Goal: Obtain resource: Download file/media

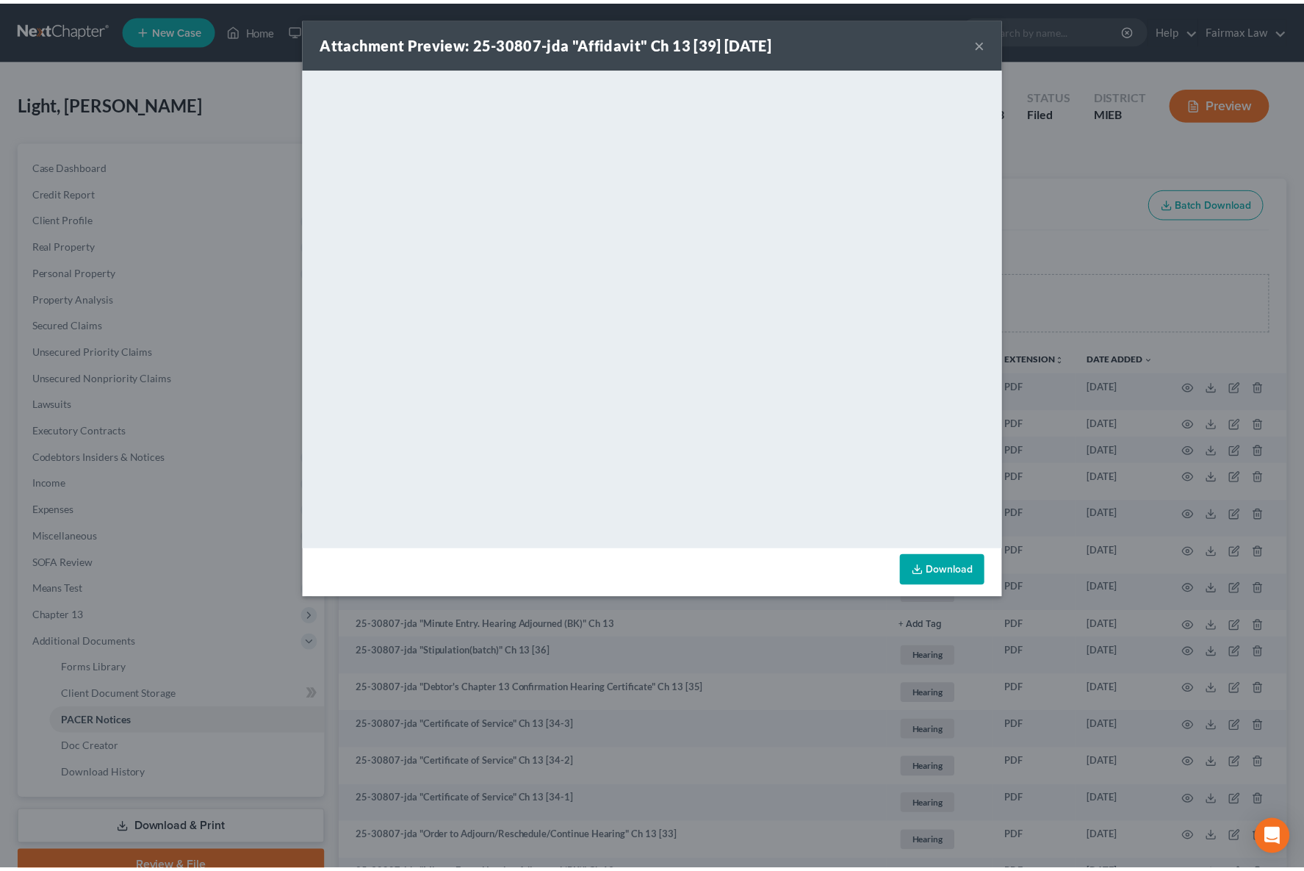
scroll to position [101, 0]
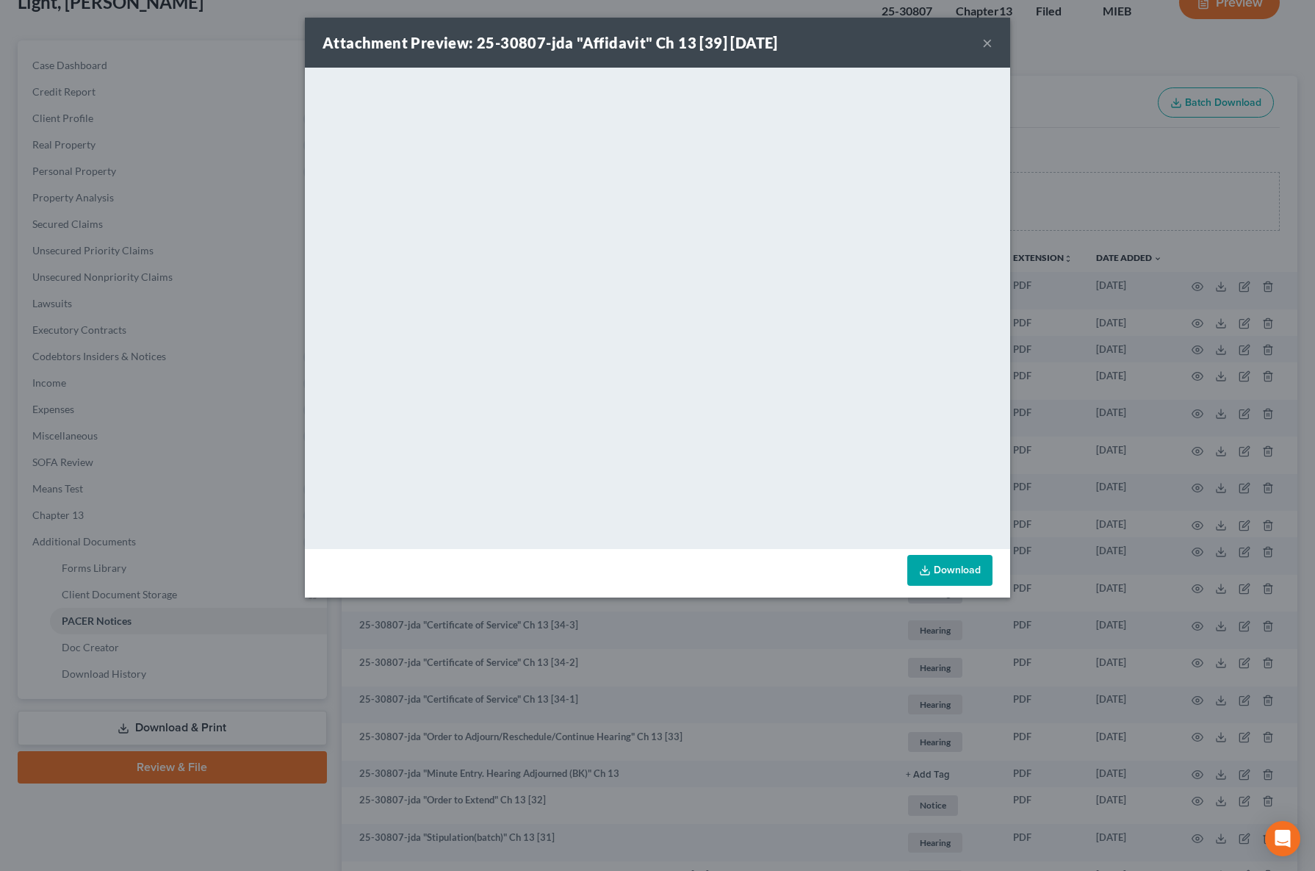
click at [983, 39] on button "×" at bounding box center [987, 43] width 10 height 18
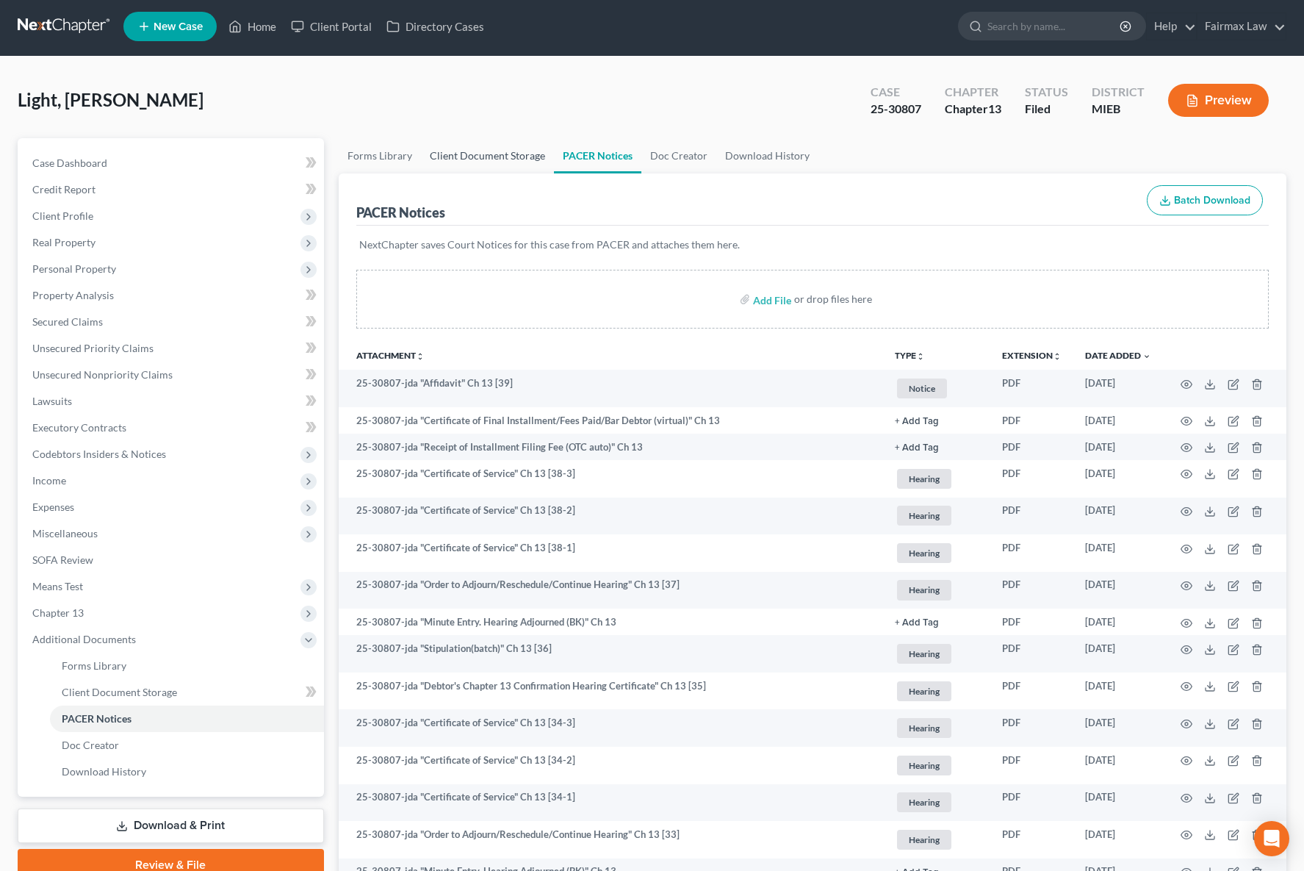
scroll to position [0, 0]
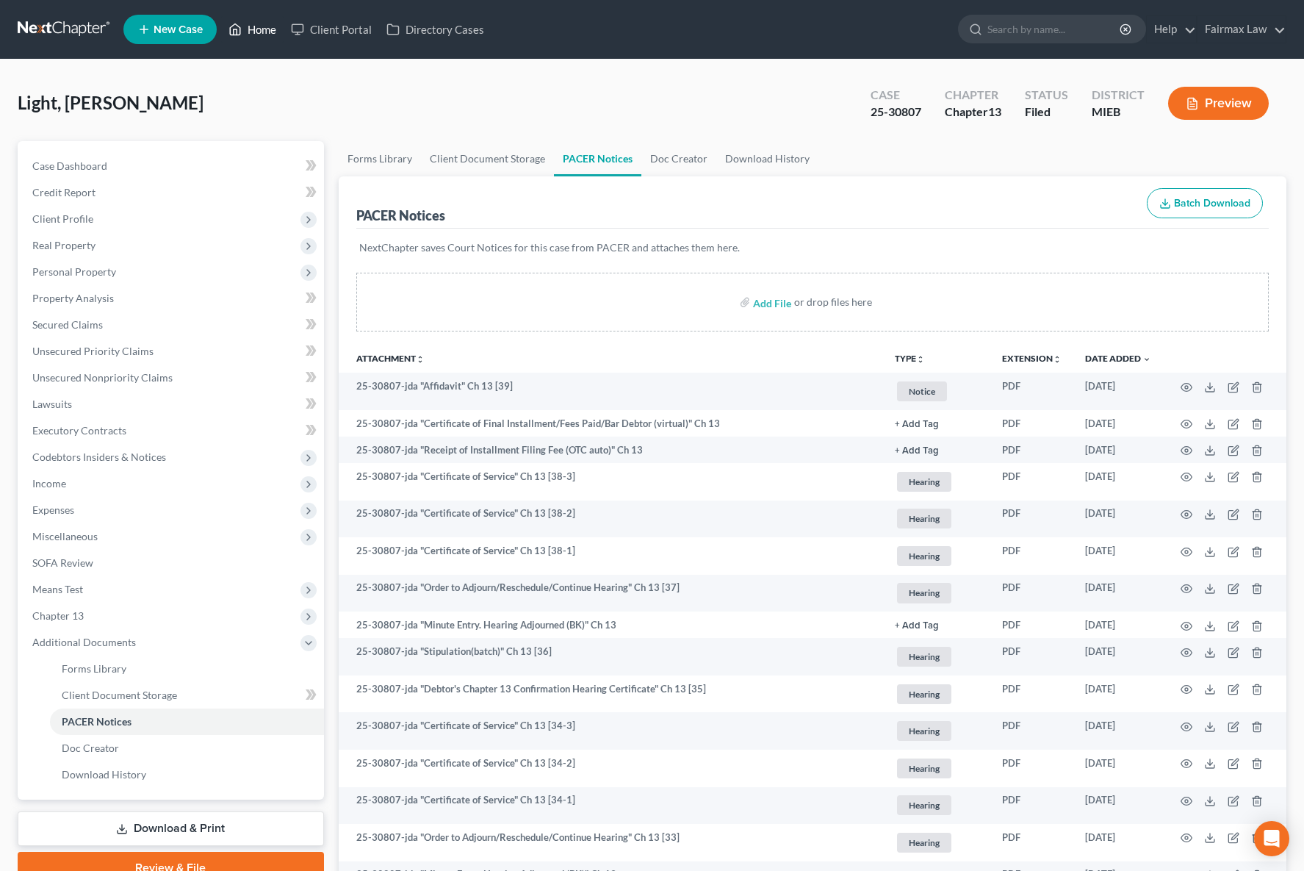
click at [280, 32] on link "Home" at bounding box center [252, 29] width 62 height 26
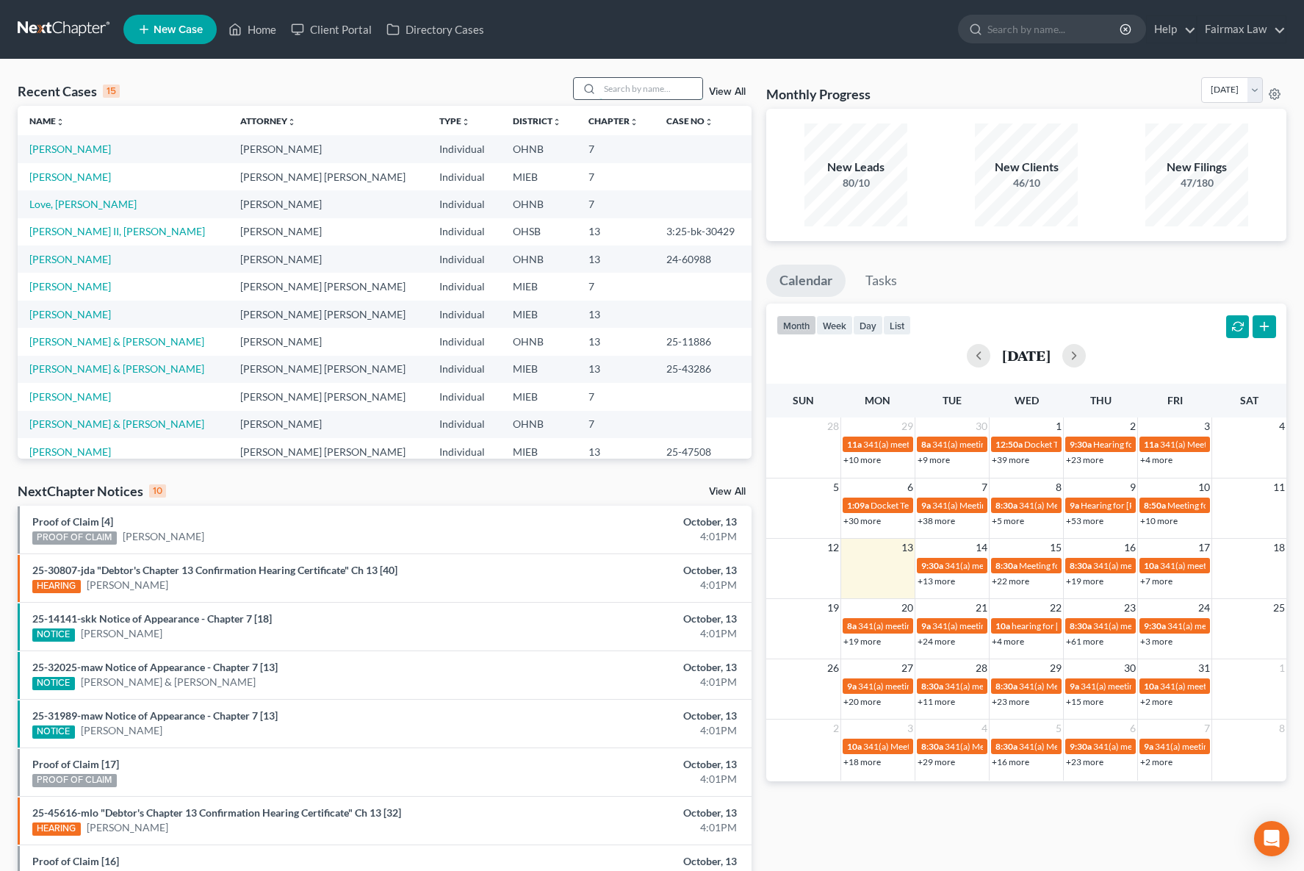
click at [645, 92] on input "search" at bounding box center [651, 88] width 103 height 21
type input "25-41449"
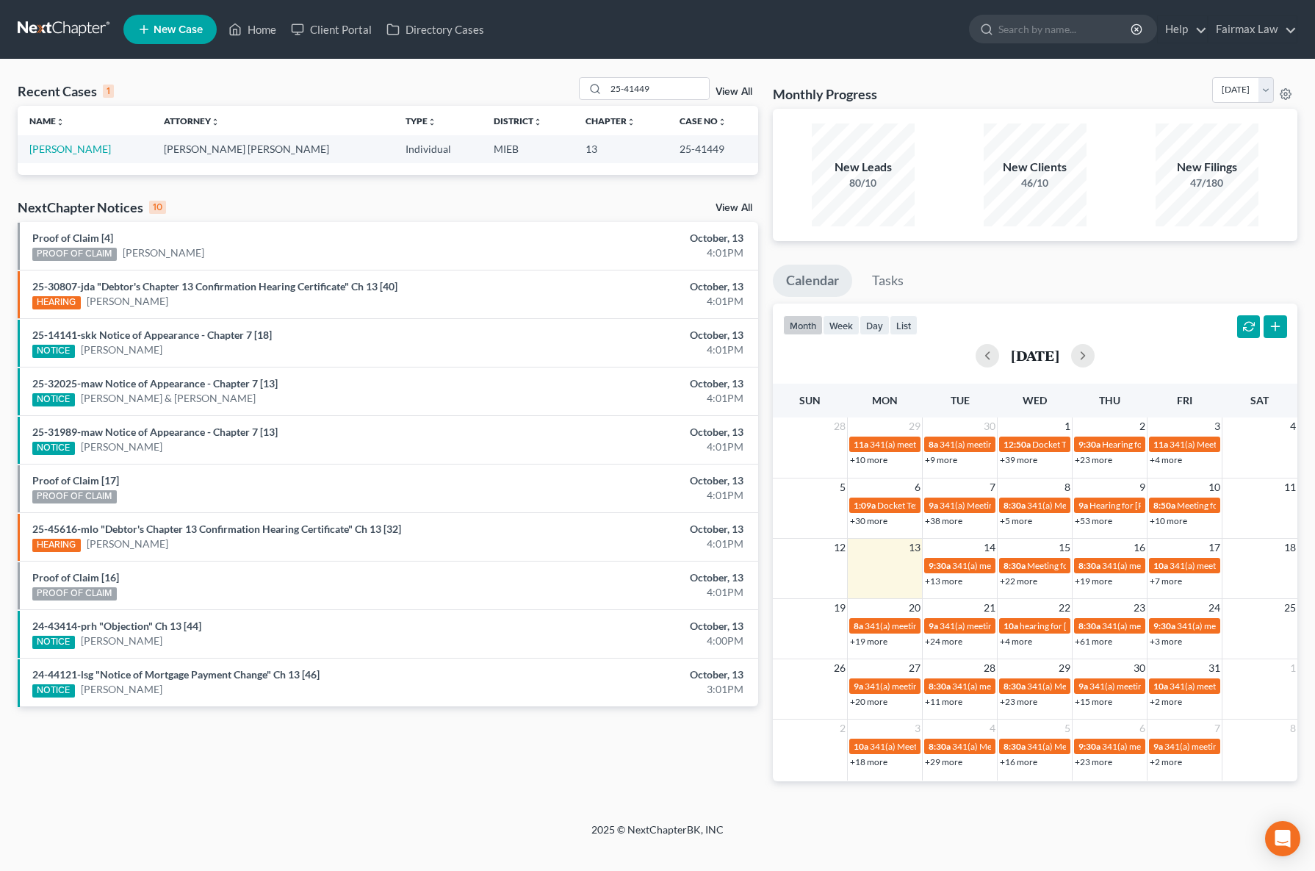
click at [62, 159] on td "[PERSON_NAME]" at bounding box center [85, 148] width 134 height 27
click at [63, 155] on td "[PERSON_NAME]" at bounding box center [85, 148] width 134 height 27
click at [65, 148] on link "[PERSON_NAME]" at bounding box center [70, 149] width 82 height 12
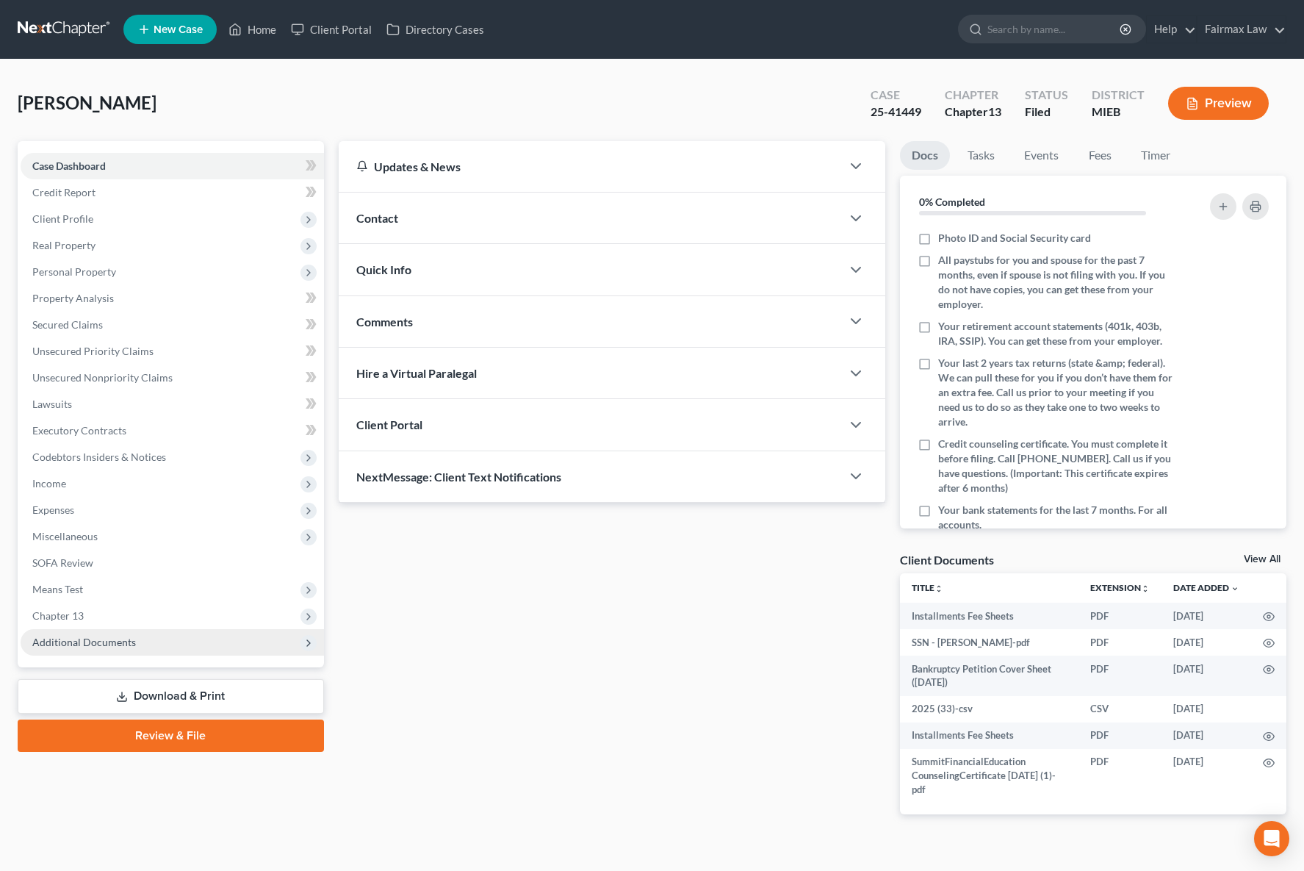
click at [129, 646] on span "Additional Documents" at bounding box center [84, 642] width 104 height 12
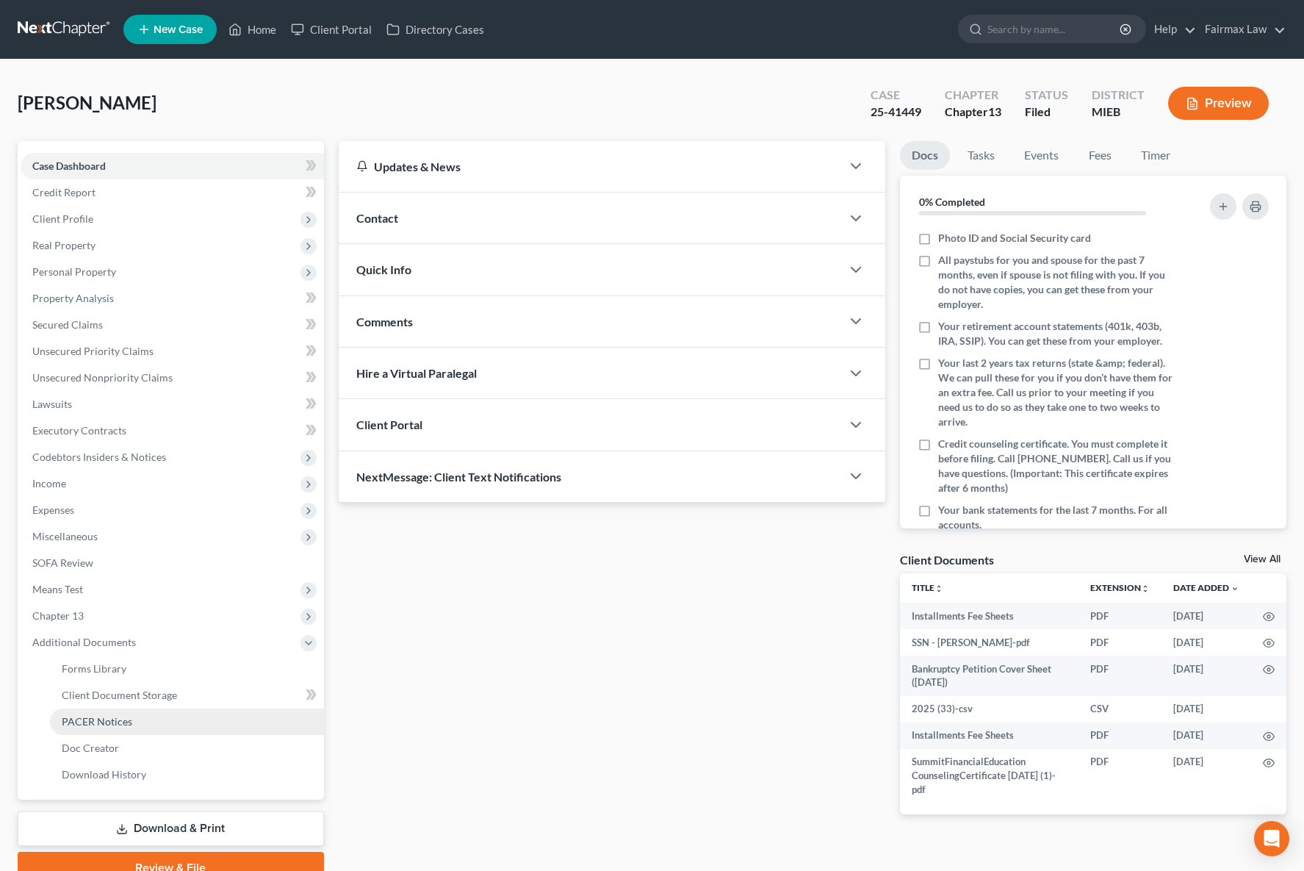
click at [130, 722] on link "PACER Notices" at bounding box center [187, 721] width 274 height 26
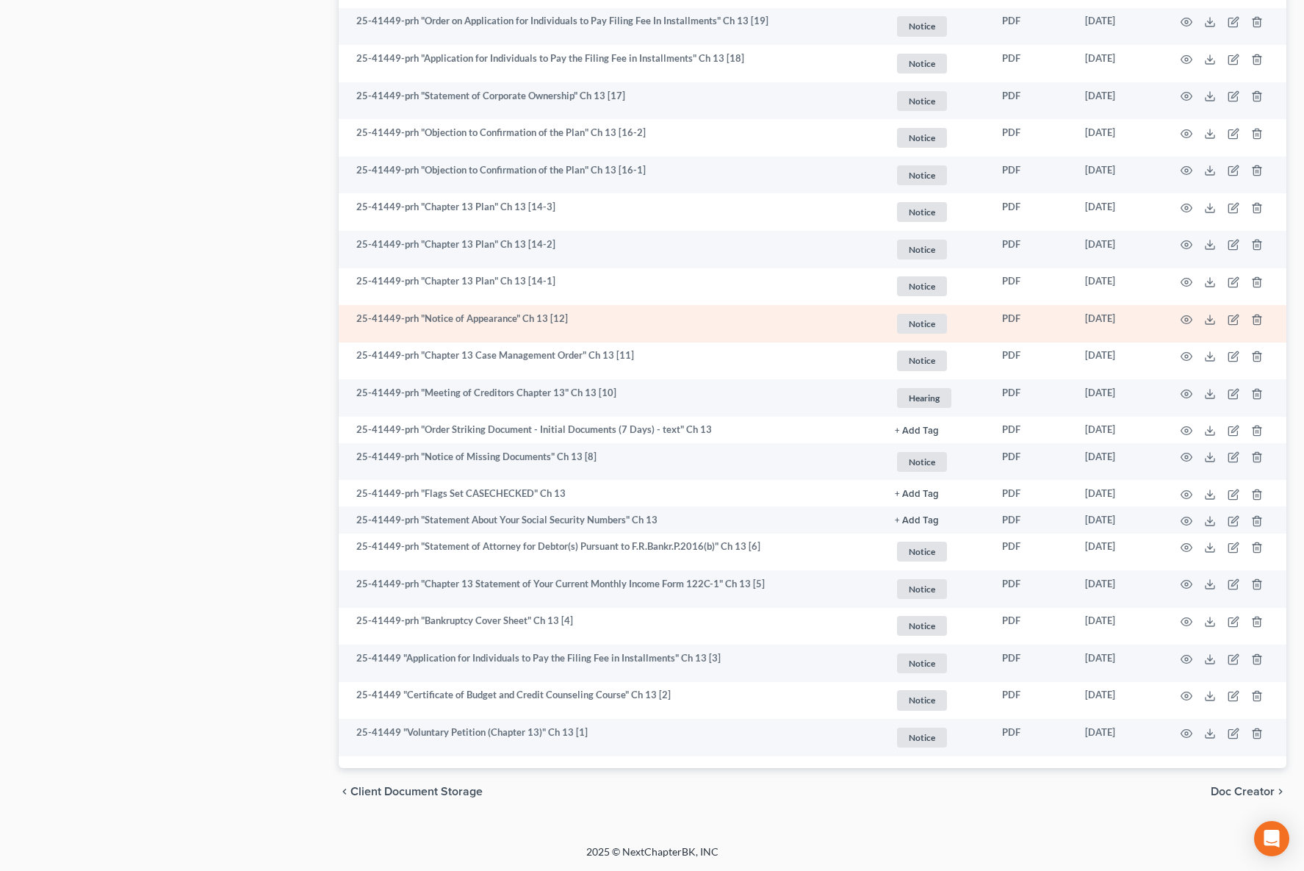
scroll to position [1910, 0]
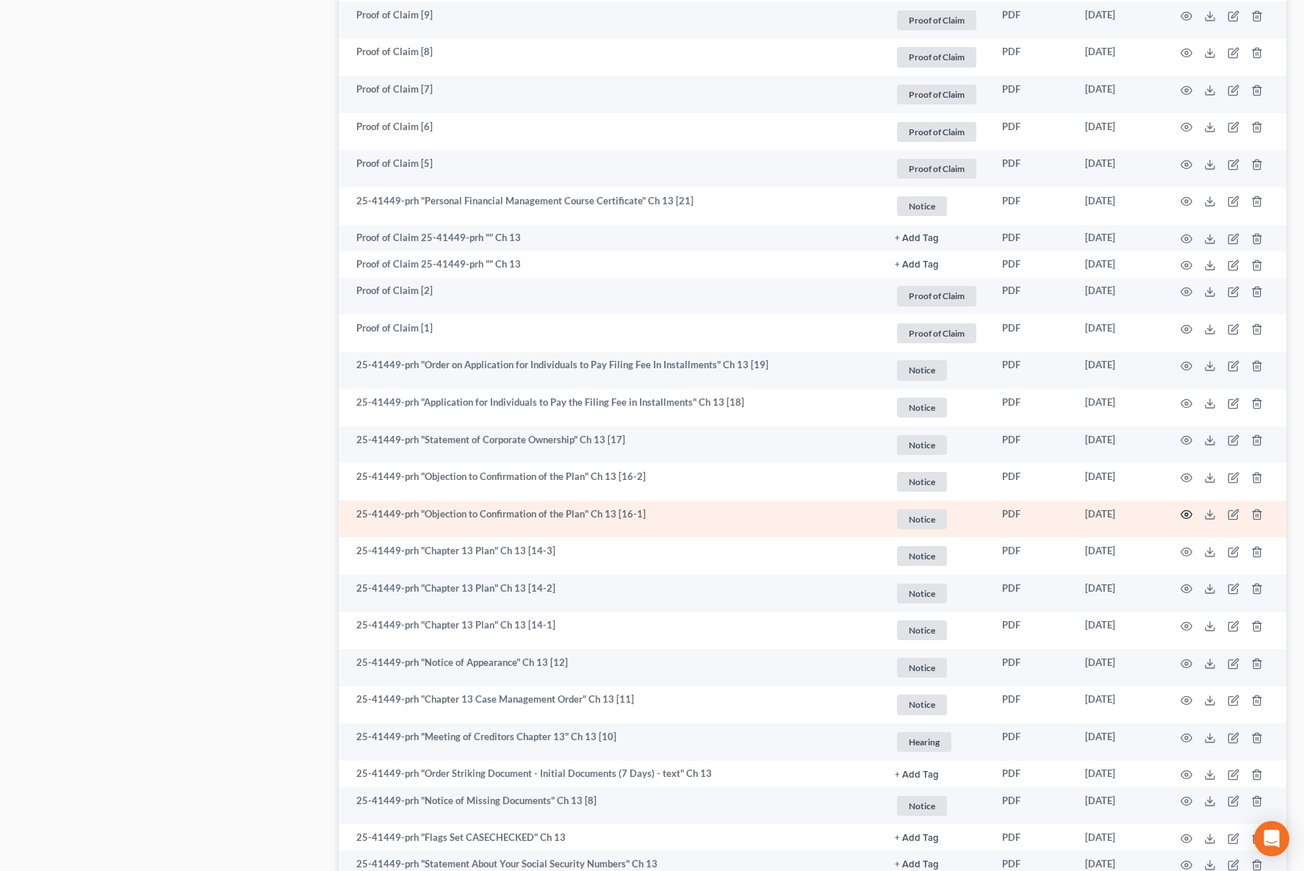
click at [1185, 511] on icon "button" at bounding box center [1187, 515] width 11 height 8
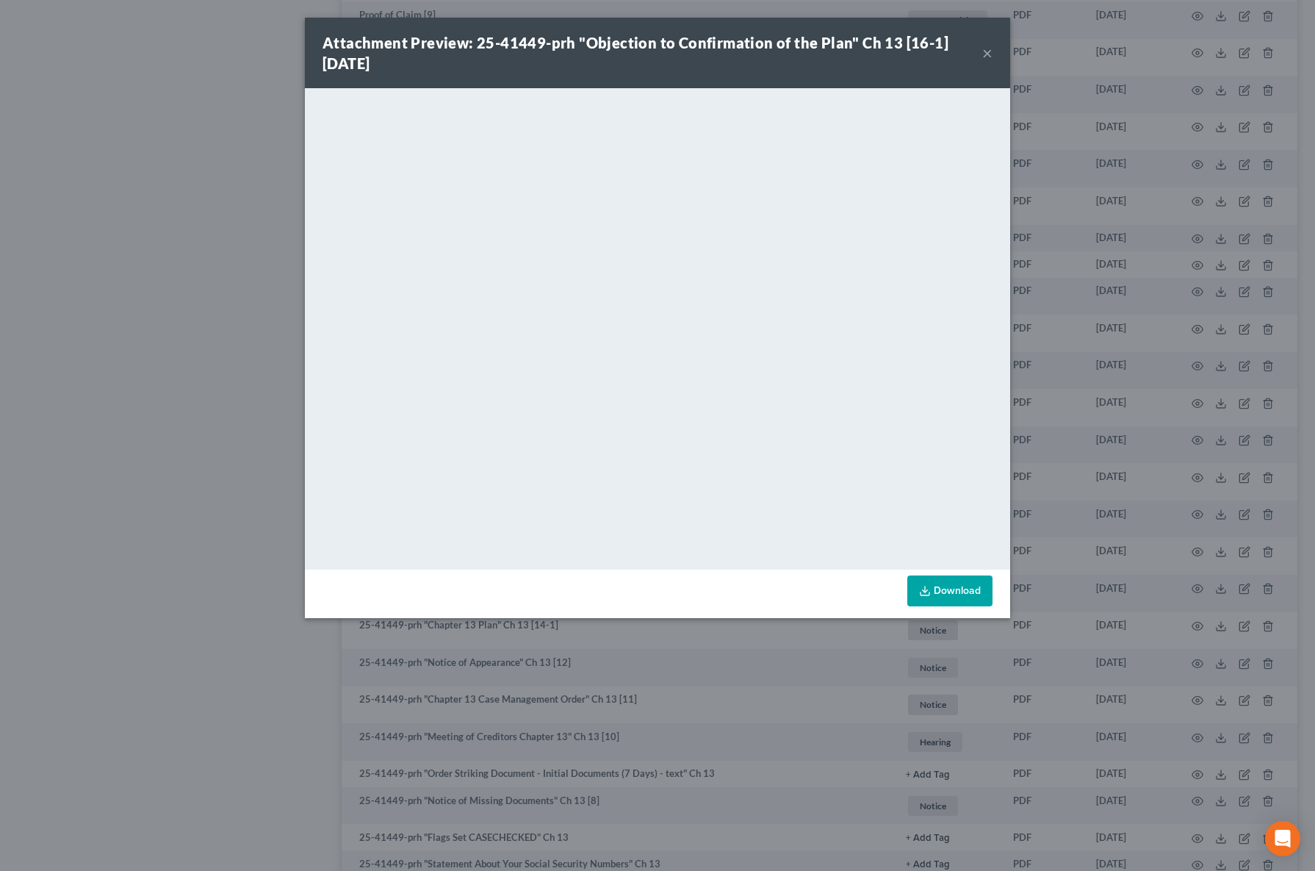
click at [989, 50] on button "×" at bounding box center [987, 53] width 10 height 18
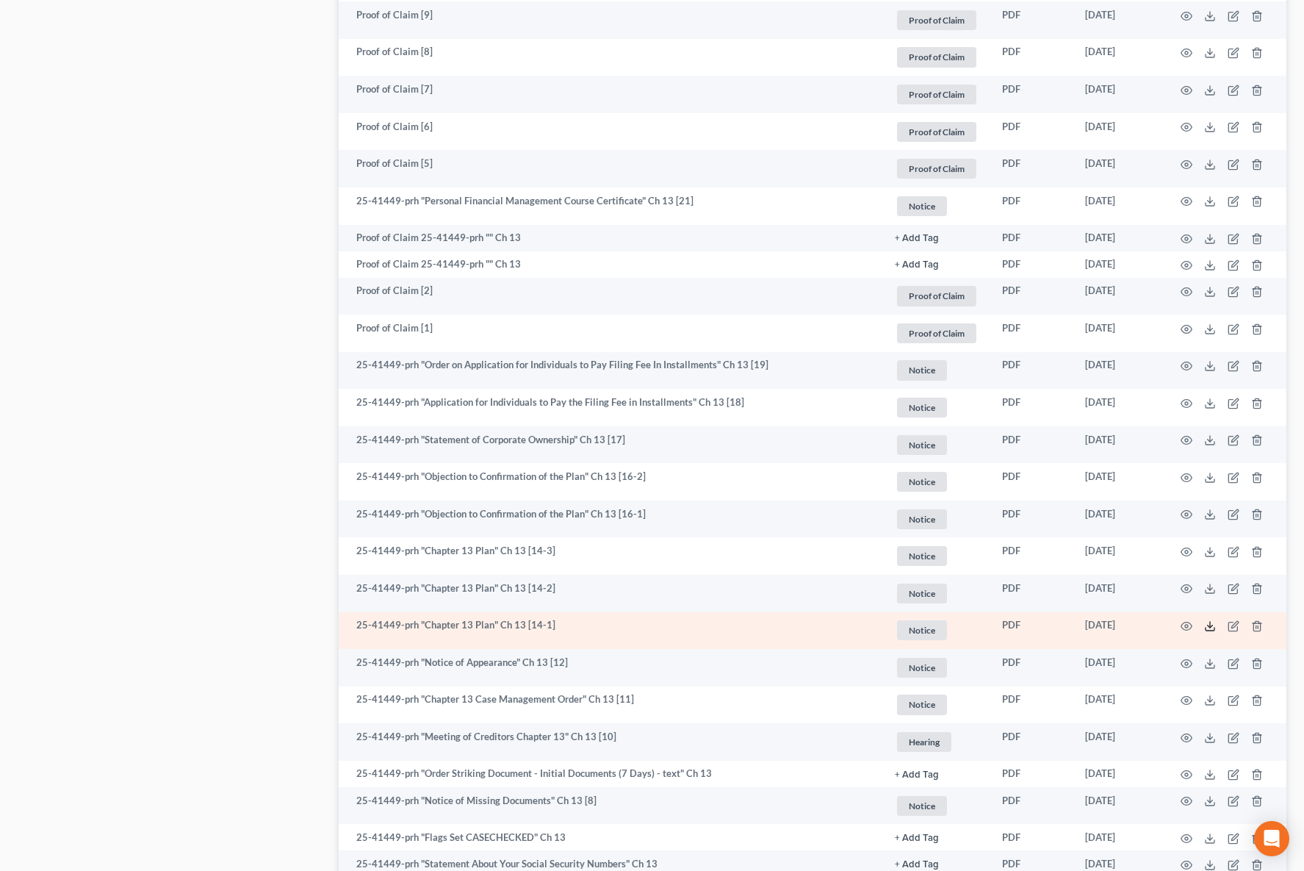
click at [1207, 626] on icon at bounding box center [1210, 626] width 12 height 12
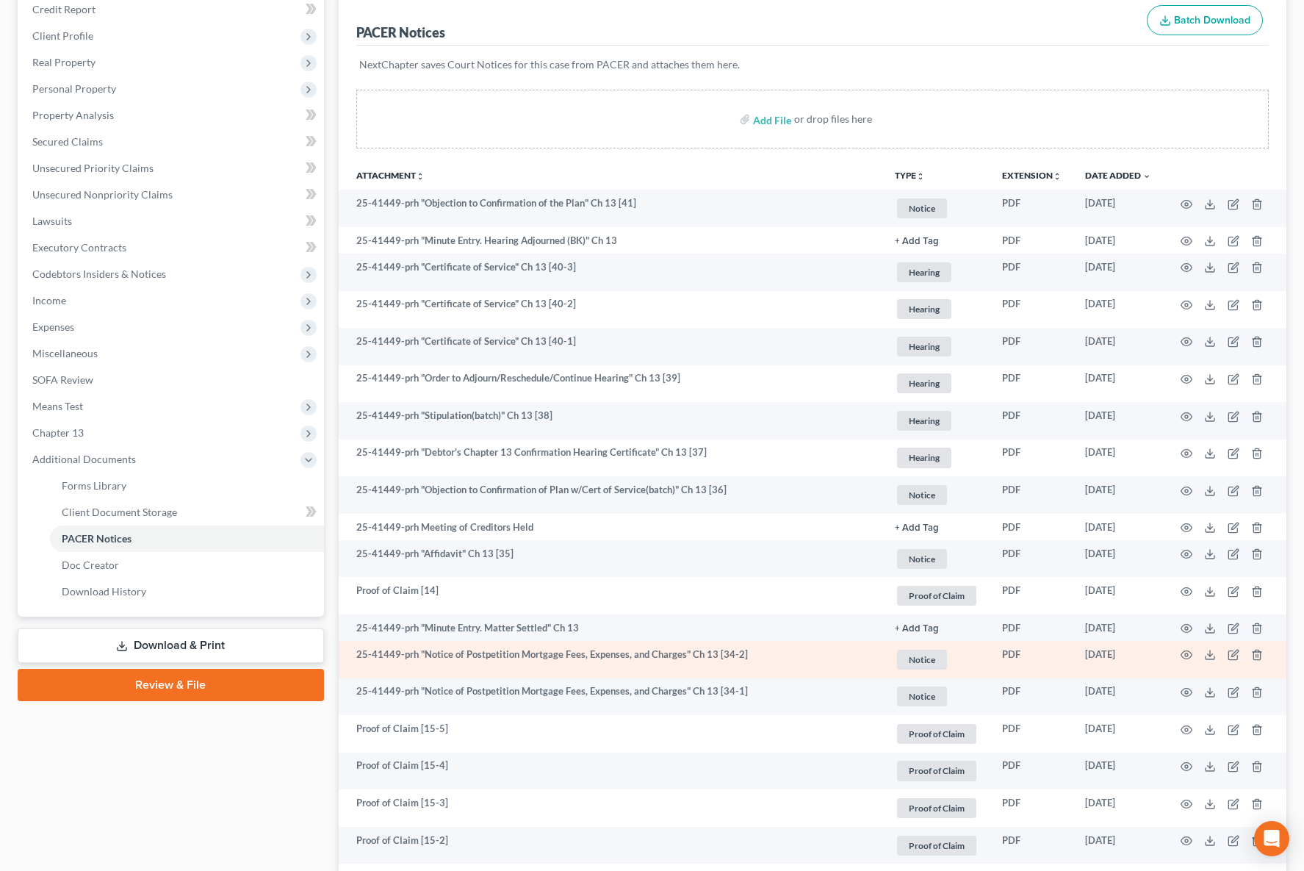
scroll to position [280, 0]
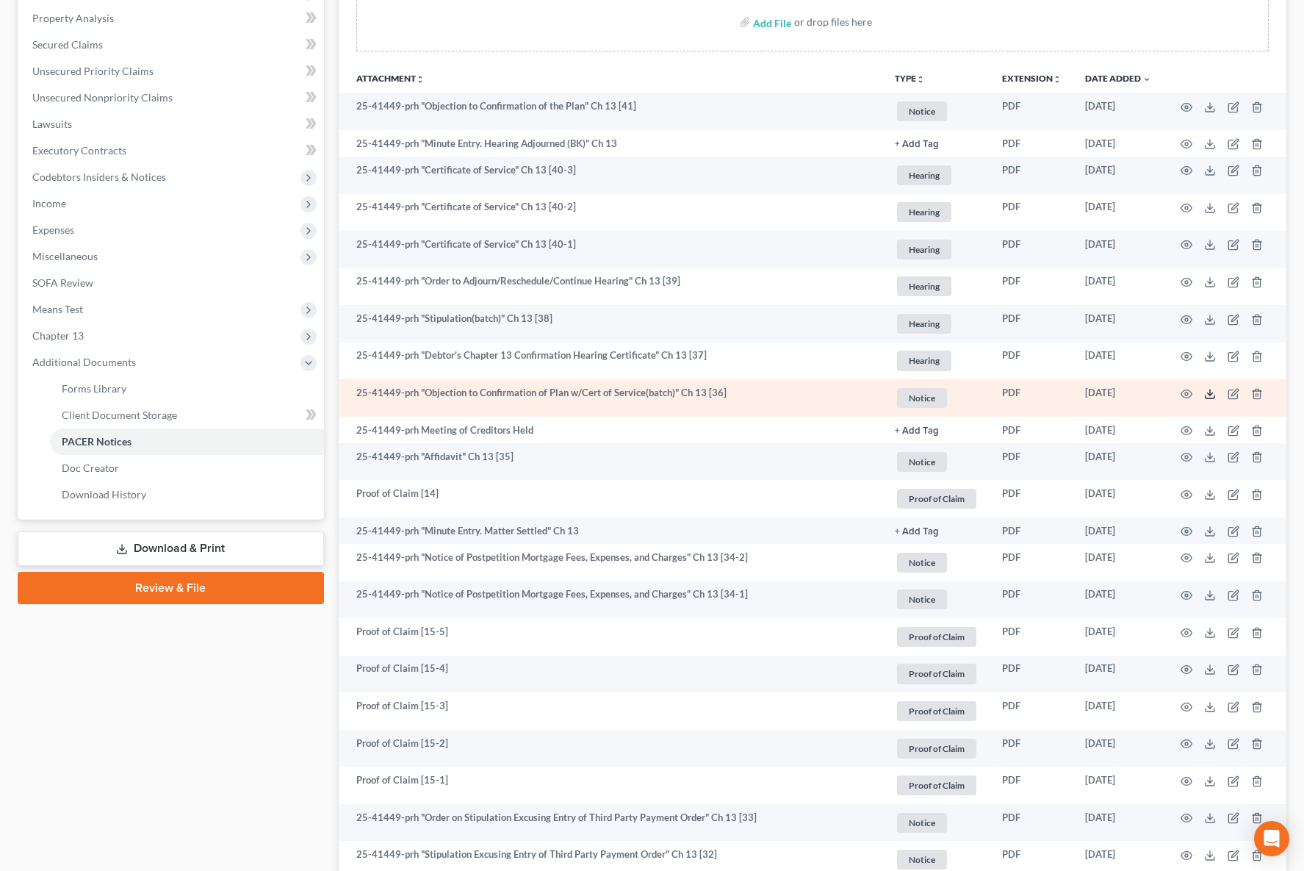
click at [1210, 391] on icon at bounding box center [1210, 394] width 12 height 12
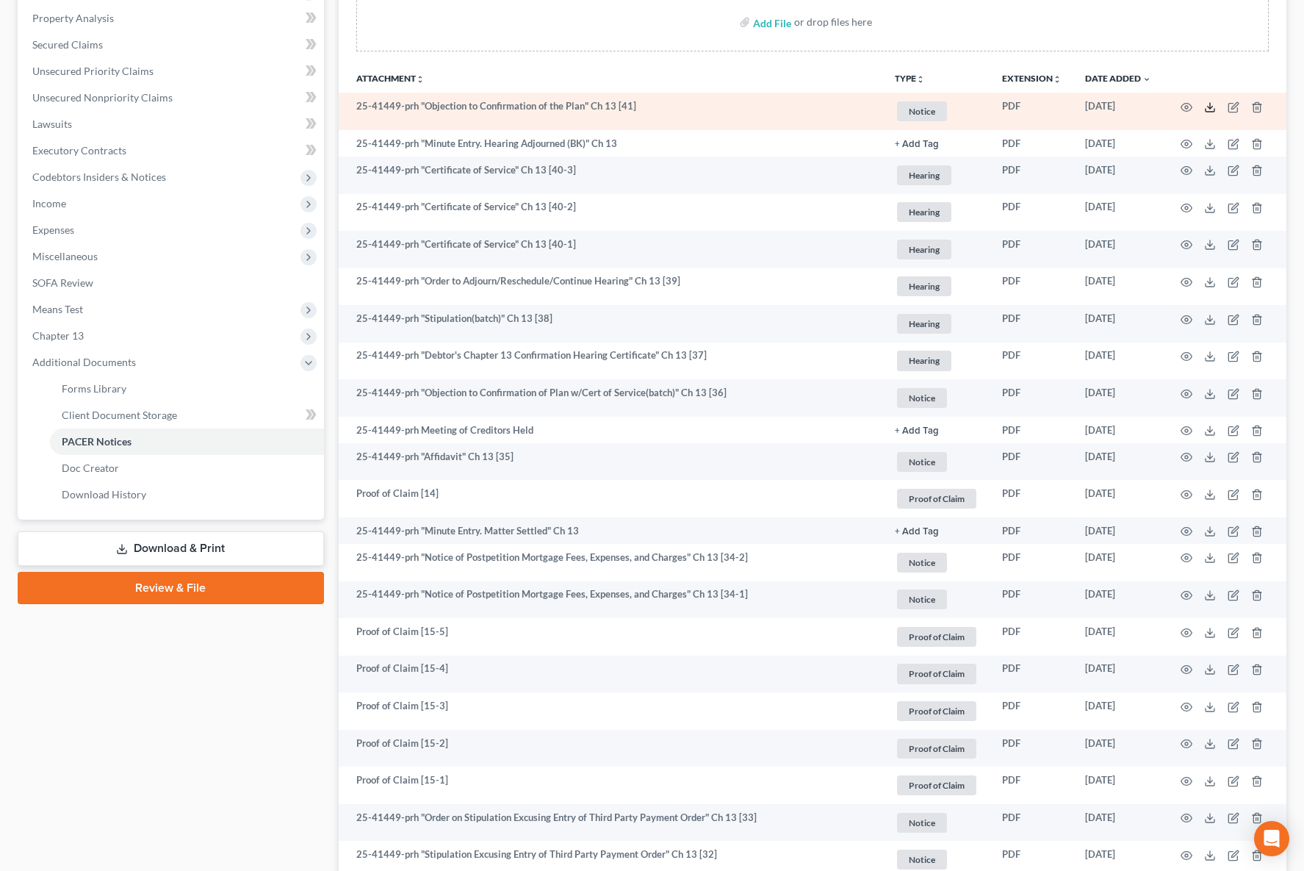
click at [1207, 107] on icon at bounding box center [1210, 107] width 12 height 12
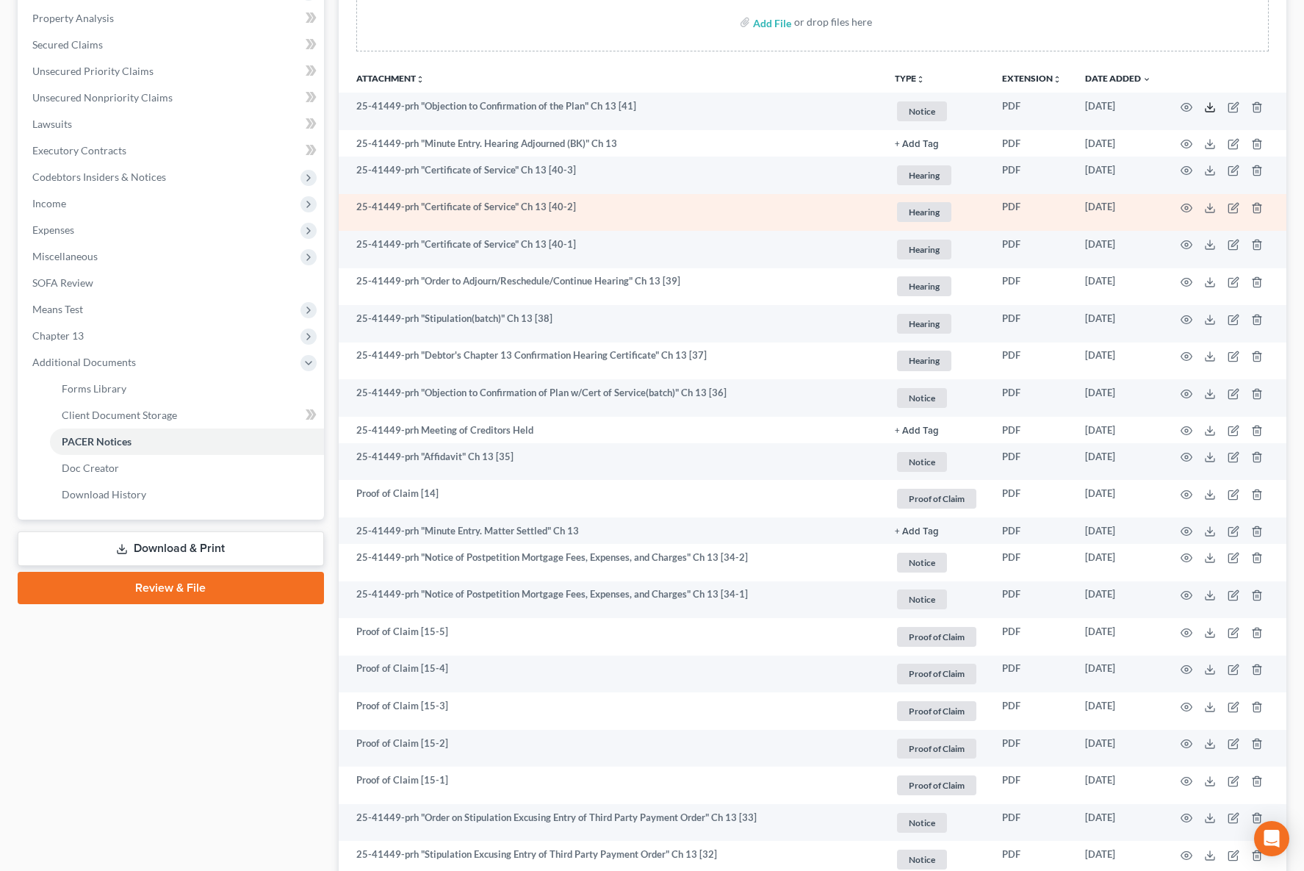
scroll to position [0, 0]
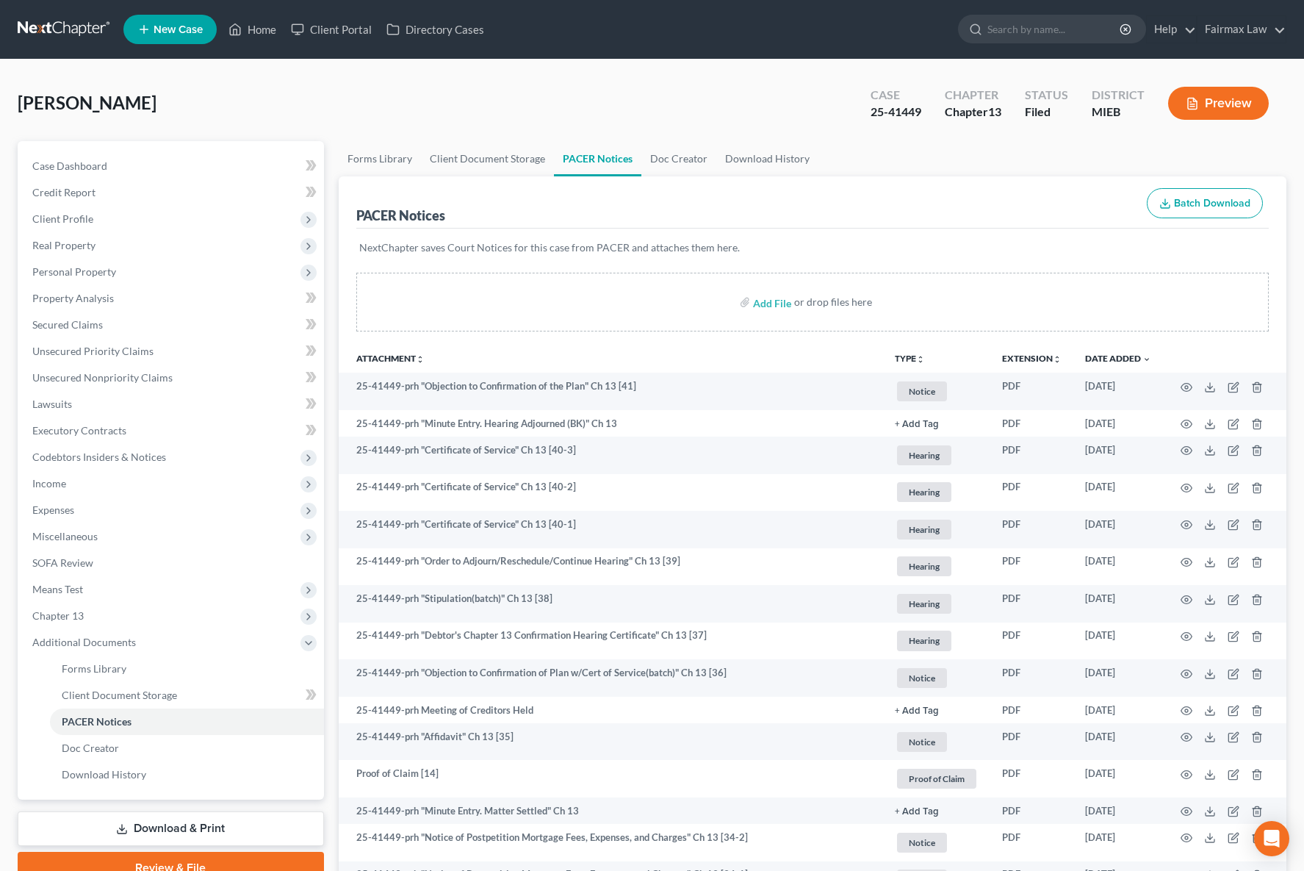
click at [1214, 112] on button "Preview" at bounding box center [1218, 103] width 101 height 33
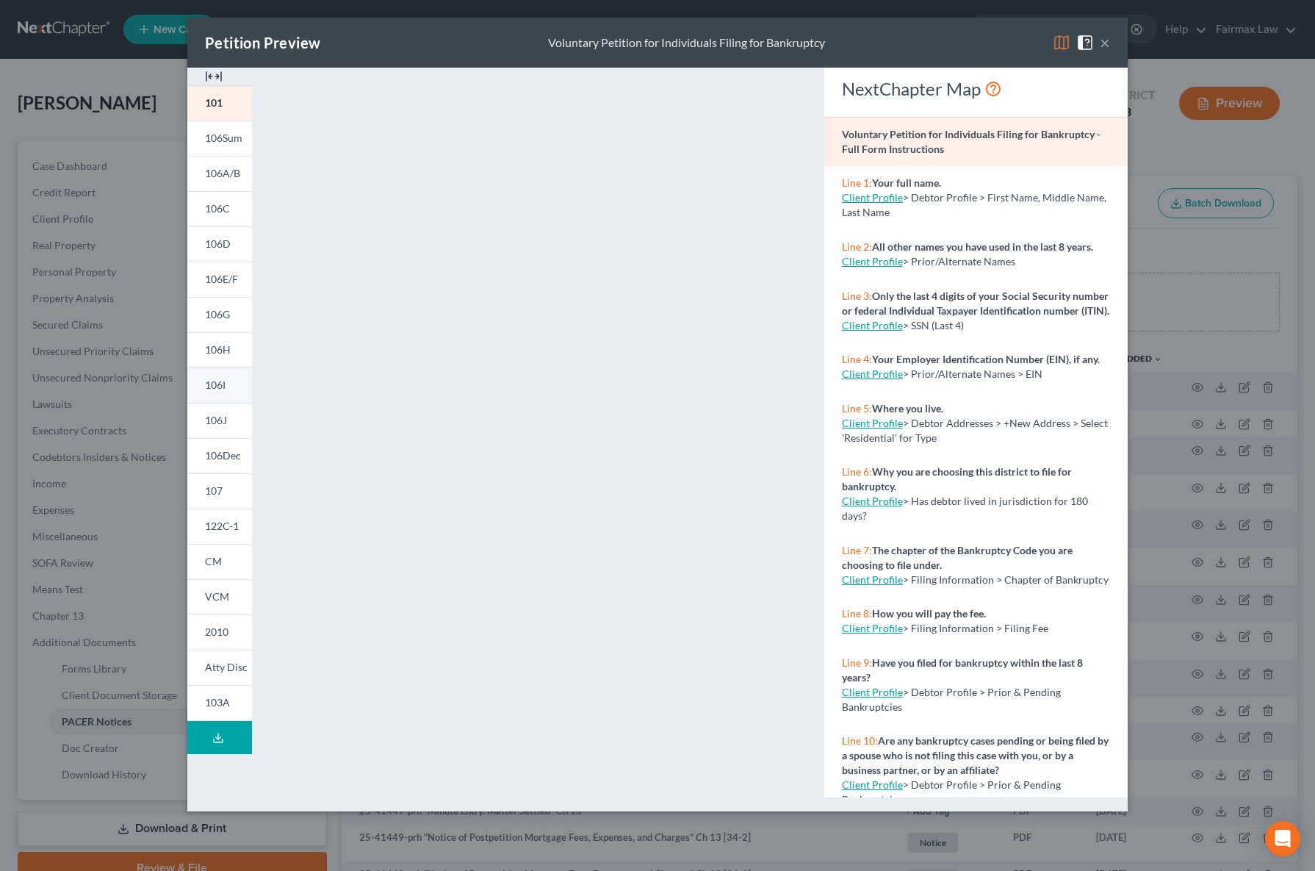
click at [220, 387] on span "106I" at bounding box center [215, 384] width 21 height 12
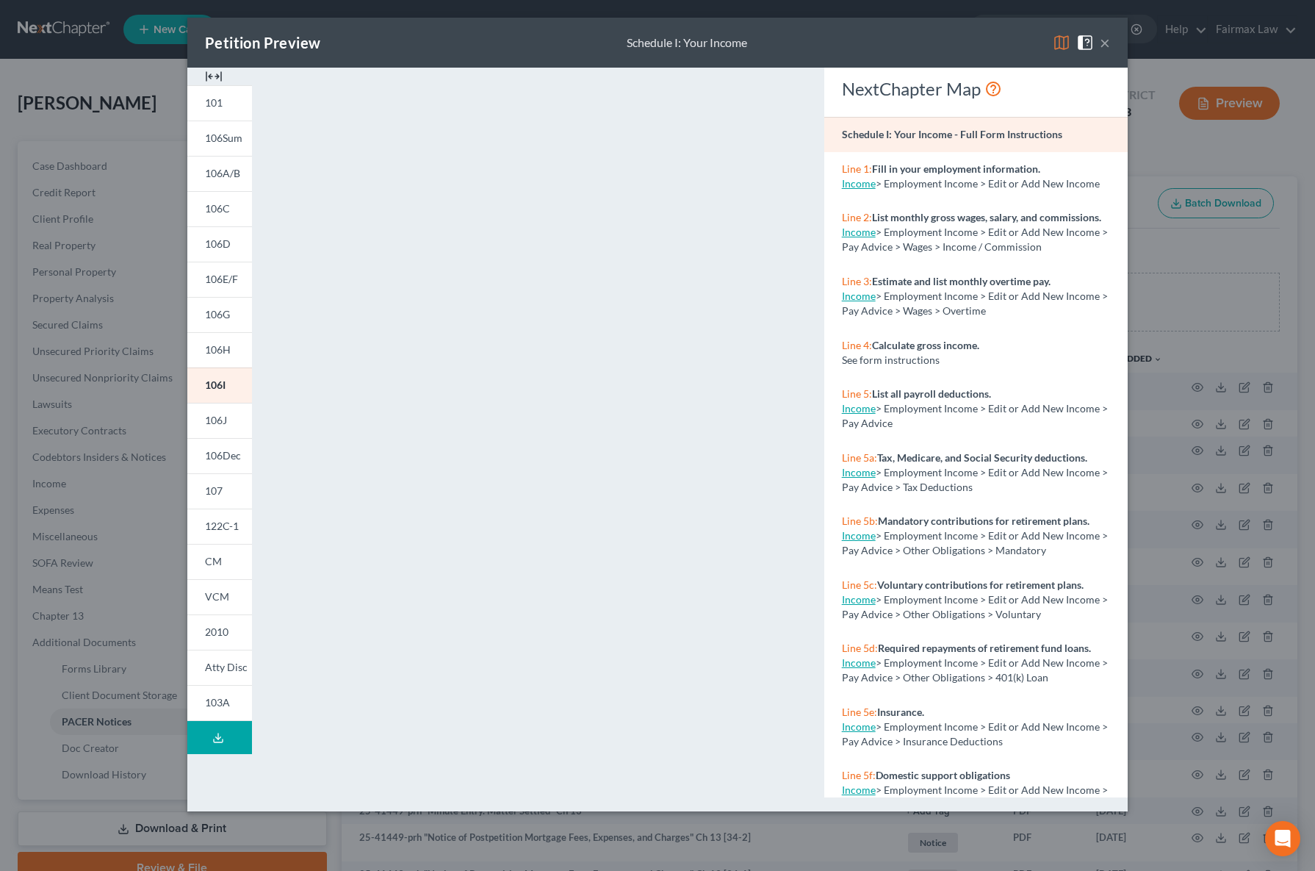
click at [1104, 46] on button "×" at bounding box center [1105, 43] width 10 height 18
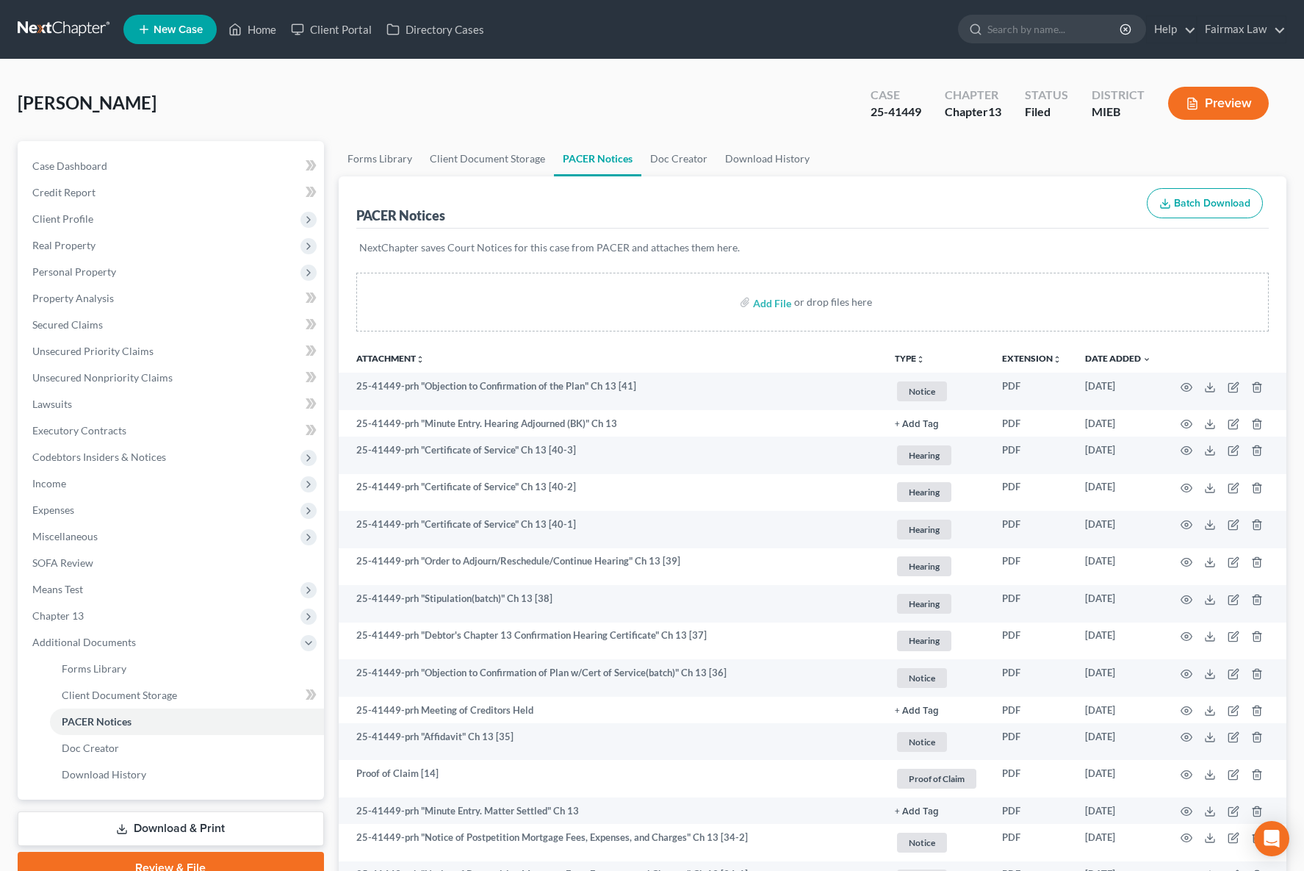
scroll to position [2025, 0]
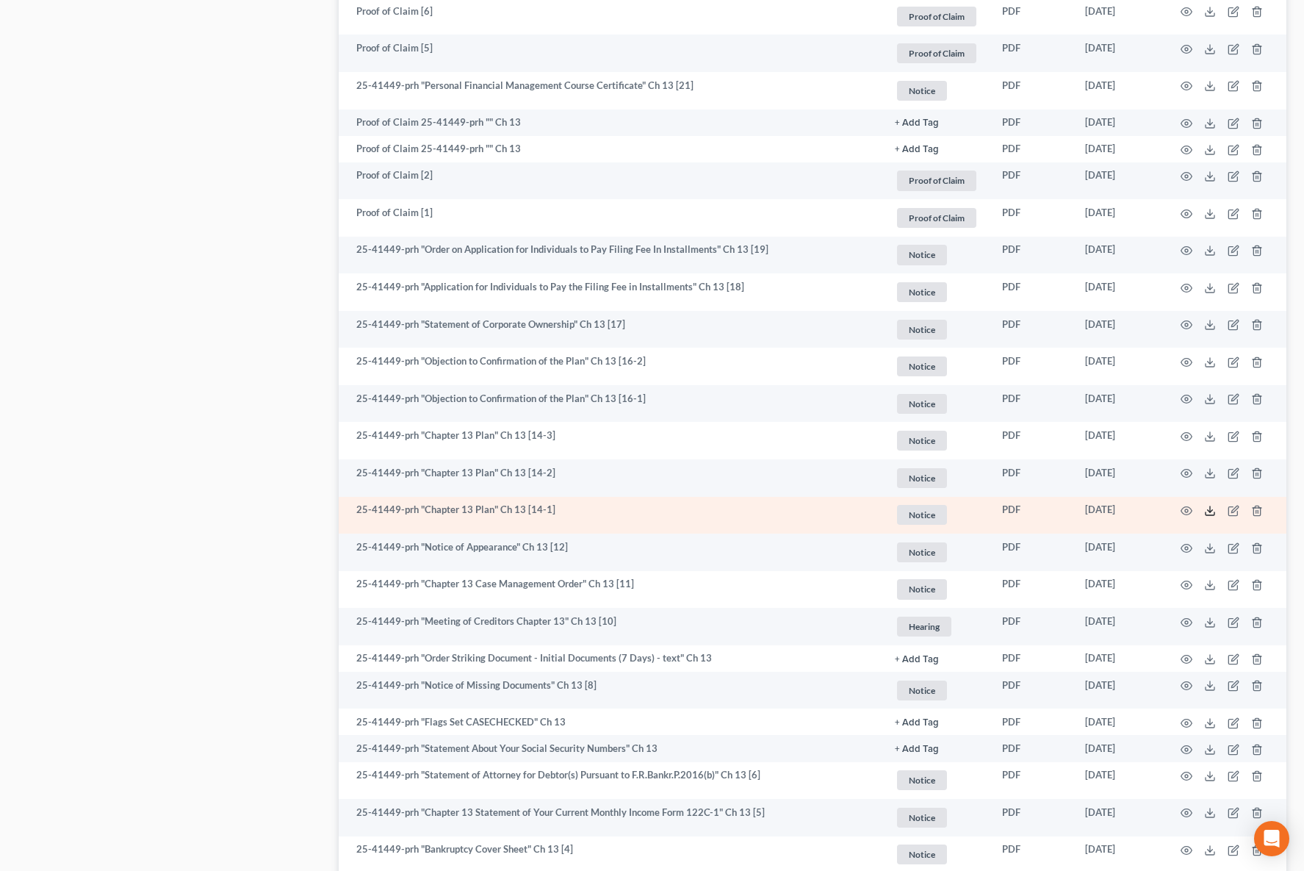
click at [1212, 510] on icon at bounding box center [1210, 511] width 12 height 12
